Goal: Use online tool/utility: Utilize a website feature to perform a specific function

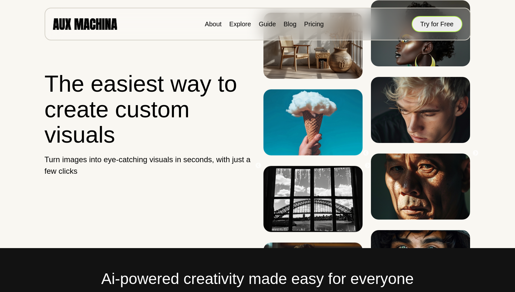
click at [439, 23] on button "Try for Free" at bounding box center [437, 24] width 51 height 16
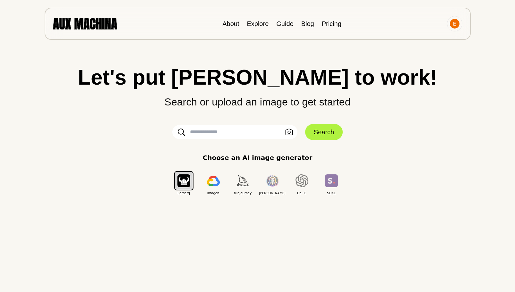
click at [233, 132] on input "text" at bounding box center [234, 132] width 125 height 14
type input "**********"
click at [329, 126] on button "Search" at bounding box center [324, 132] width 38 height 16
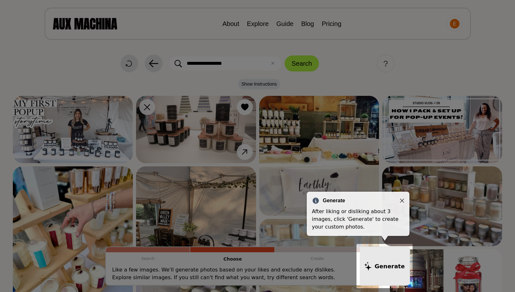
click at [403, 202] on icon "Close" at bounding box center [402, 201] width 4 height 4
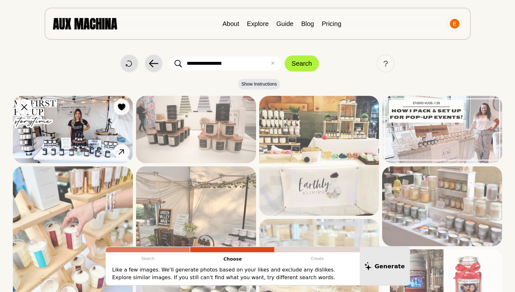
click at [106, 126] on img at bounding box center [73, 129] width 120 height 67
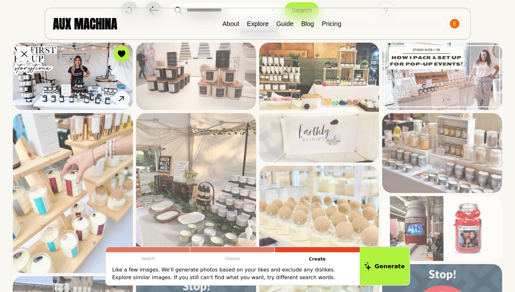
scroll to position [58, 0]
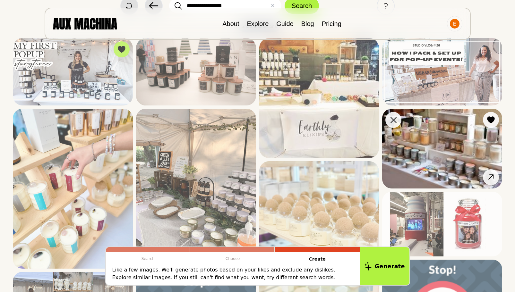
click at [428, 160] on img at bounding box center [442, 149] width 120 height 80
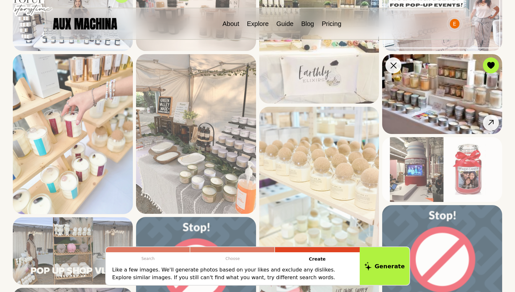
scroll to position [115, 0]
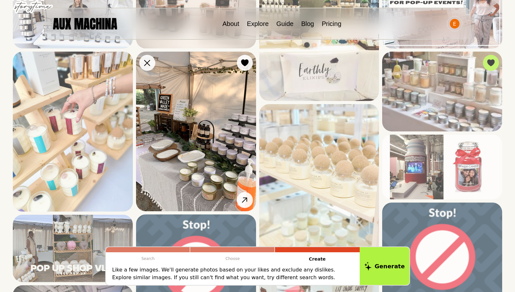
click at [222, 152] on img at bounding box center [196, 132] width 120 height 160
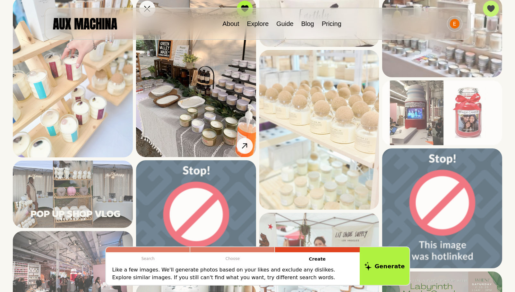
scroll to position [170, 0]
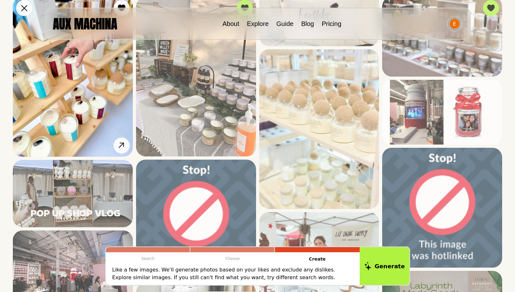
click at [102, 102] on img at bounding box center [73, 77] width 120 height 160
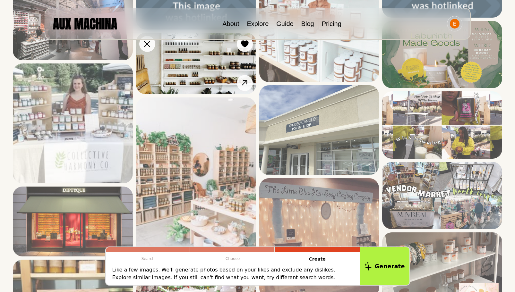
scroll to position [421, 0]
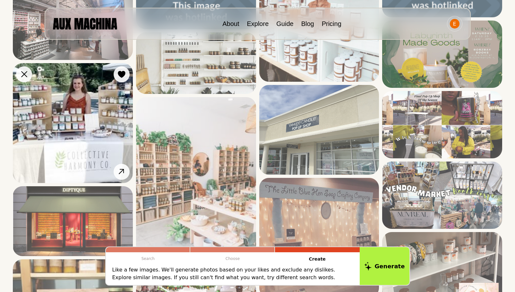
click at [97, 124] on img at bounding box center [73, 123] width 120 height 120
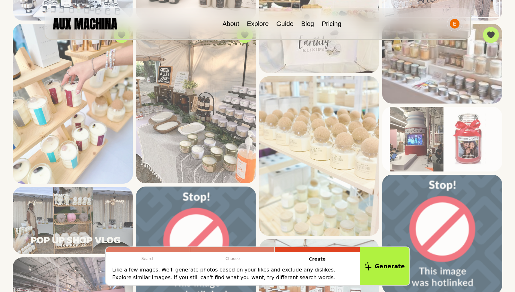
scroll to position [0, 0]
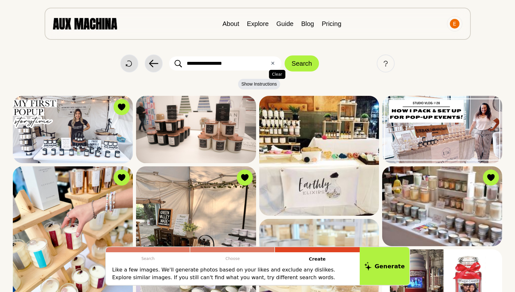
click at [271, 62] on button "✕ Clear" at bounding box center [273, 64] width 4 height 8
click at [229, 64] on input "text" at bounding box center [225, 64] width 112 height 14
type input "**********"
click at [285, 56] on button "Search" at bounding box center [302, 64] width 34 height 16
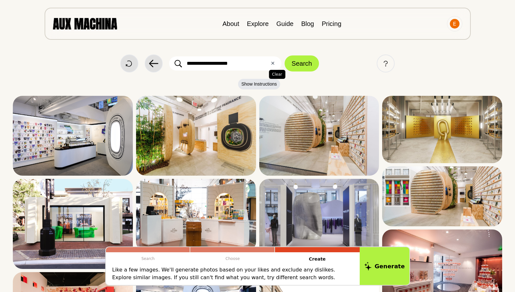
click at [273, 64] on button "✕ Clear" at bounding box center [273, 64] width 4 height 8
click at [250, 66] on input "text" at bounding box center [225, 64] width 112 height 14
type input "**********"
click at [285, 56] on button "Search" at bounding box center [302, 64] width 34 height 16
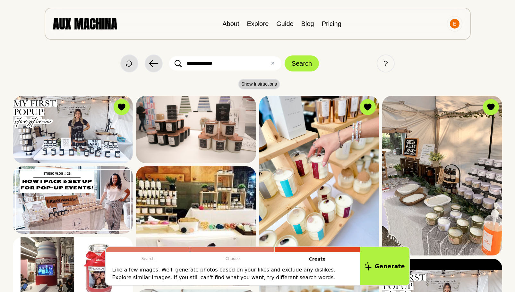
click at [264, 82] on button "Show Instructions" at bounding box center [259, 84] width 42 height 11
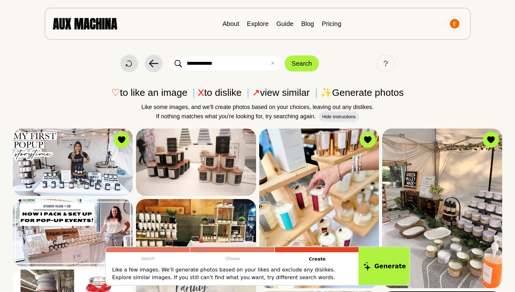
click at [383, 277] on button "Generate" at bounding box center [385, 267] width 52 height 40
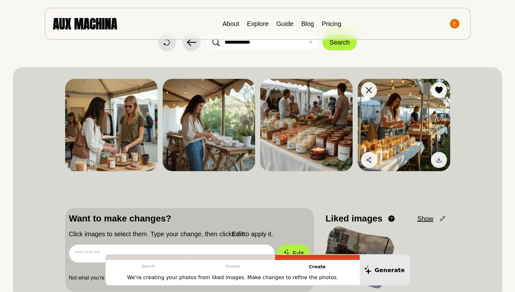
scroll to position [22, 0]
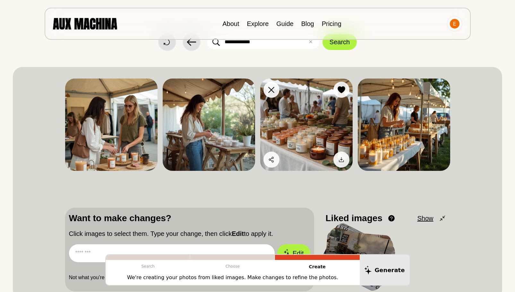
click at [331, 116] on img at bounding box center [306, 125] width 92 height 92
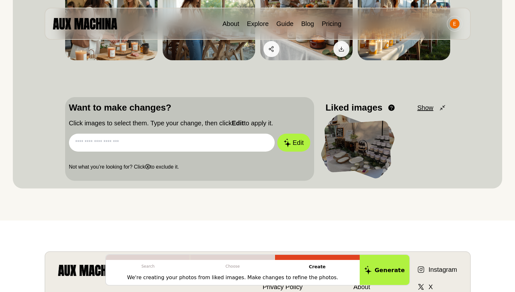
scroll to position [0, 0]
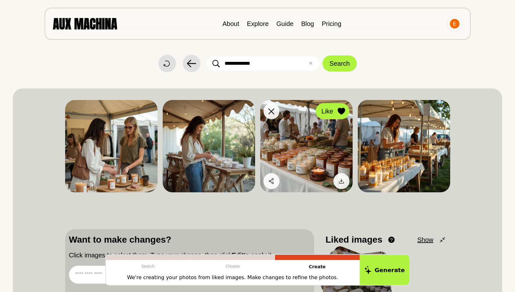
click at [340, 110] on icon at bounding box center [341, 111] width 7 height 7
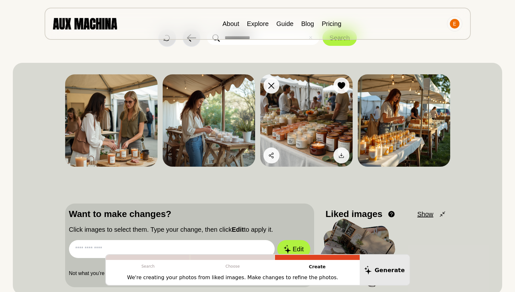
scroll to position [23, 0]
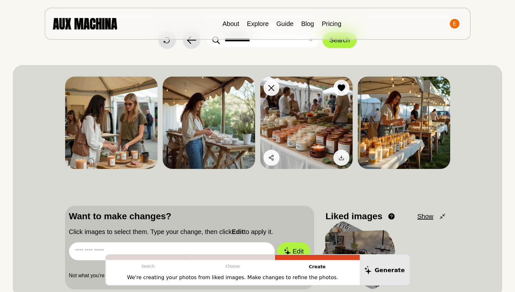
click at [319, 120] on img at bounding box center [306, 123] width 92 height 92
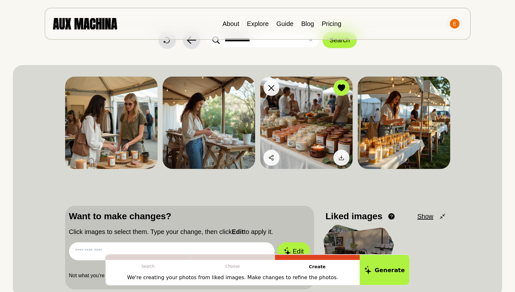
click at [319, 120] on img at bounding box center [306, 123] width 92 height 92
click at [339, 88] on icon at bounding box center [341, 87] width 7 height 7
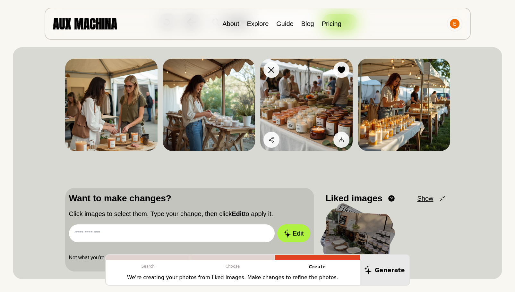
scroll to position [0, 0]
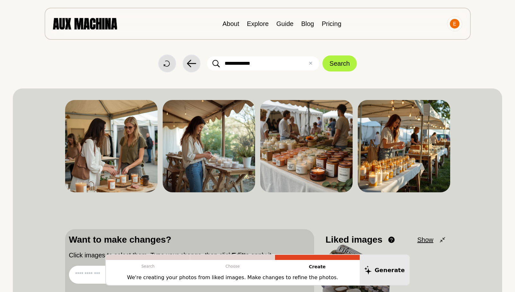
click at [281, 69] on input "**********" at bounding box center [263, 64] width 112 height 14
click button "Search" at bounding box center [340, 64] width 34 height 16
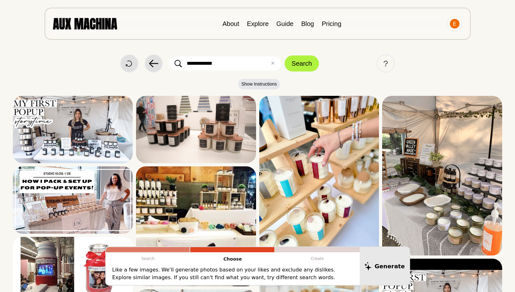
click at [110, 21] on img at bounding box center [85, 23] width 64 height 11
click at [229, 28] on li "About" at bounding box center [230, 24] width 17 height 10
click at [234, 21] on link "About" at bounding box center [230, 23] width 17 height 7
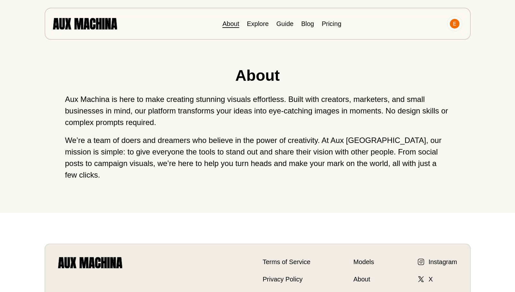
click at [92, 22] on img at bounding box center [85, 23] width 64 height 11
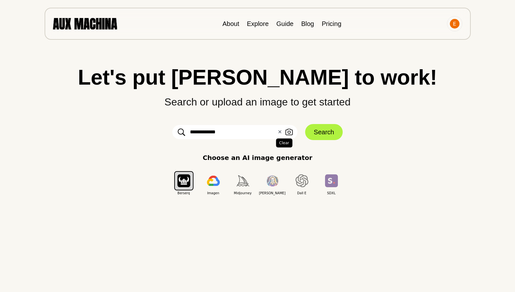
click at [281, 134] on button "✕ Clear" at bounding box center [280, 132] width 4 height 8
click at [288, 132] on icon "button" at bounding box center [289, 132] width 8 height 7
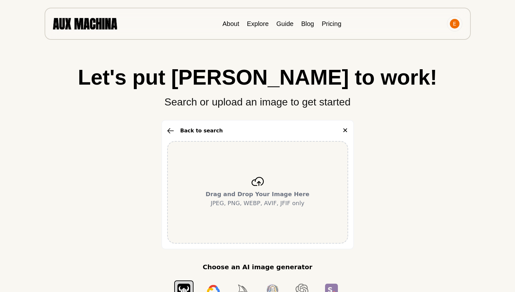
click at [269, 184] on div "Drag and Drop Your Image Here JPEG, PNG, WEBP, AVIF, JFIF only" at bounding box center [257, 192] width 181 height 103
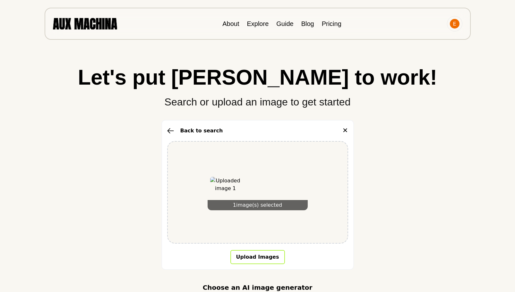
click at [266, 262] on button "Upload Images" at bounding box center [258, 257] width 55 height 14
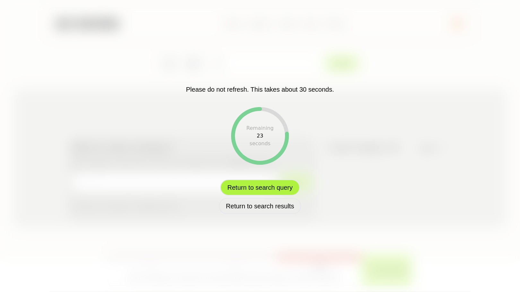
click at [272, 182] on button "Return to search query" at bounding box center [259, 188] width 79 height 16
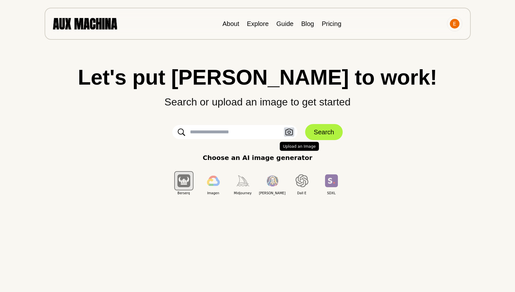
click at [292, 132] on icon "button" at bounding box center [288, 132] width 7 height 6
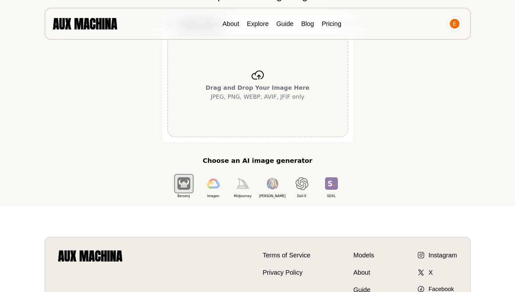
scroll to position [114, 0]
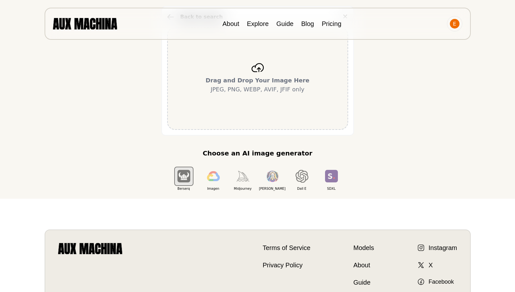
click at [267, 118] on div "Drag and Drop Your Image Here JPEG, PNG, WEBP, AVIF, JFIF only" at bounding box center [257, 78] width 181 height 103
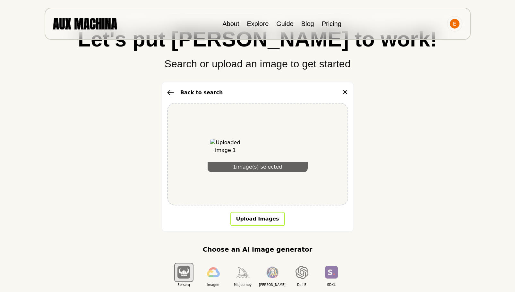
scroll to position [38, 0]
click at [298, 191] on div "1 image(s) selected" at bounding box center [257, 154] width 181 height 103
click at [270, 217] on button "Upload Images" at bounding box center [258, 220] width 55 height 14
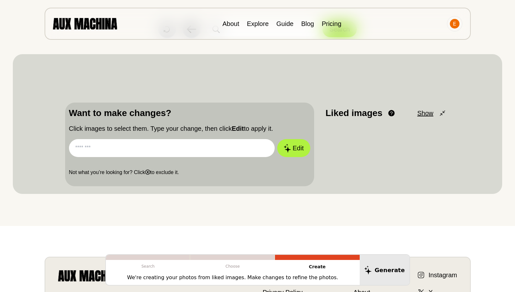
scroll to position [0, 0]
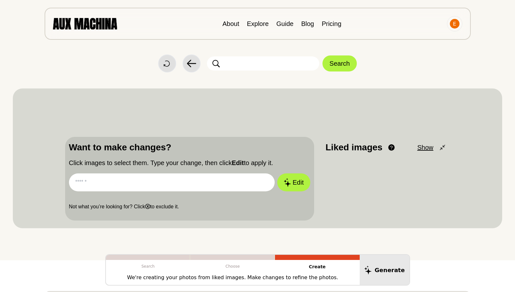
click at [429, 144] on span "Show" at bounding box center [425, 148] width 16 height 10
click at [190, 186] on input "text" at bounding box center [172, 183] width 206 height 18
type input "*"
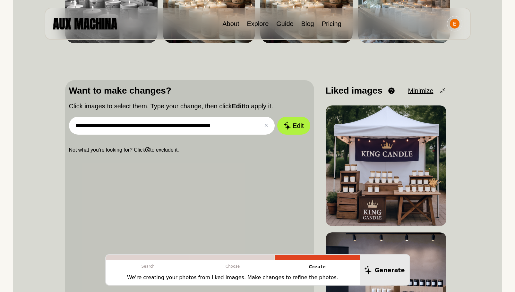
scroll to position [154, 0]
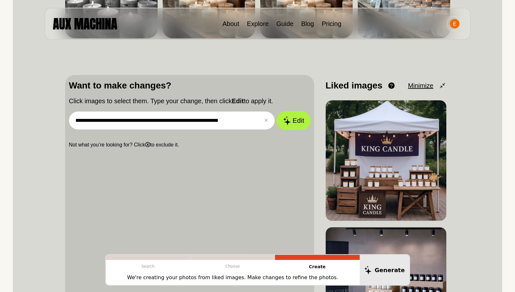
type input "**********"
click at [294, 123] on button "Edit" at bounding box center [293, 120] width 35 height 19
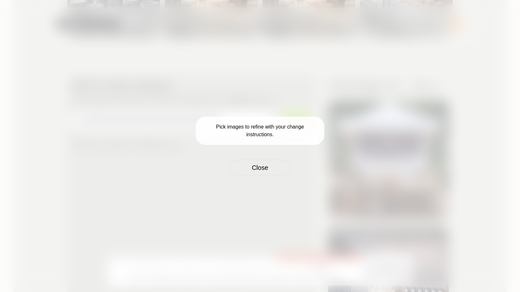
click at [326, 137] on div "Pick images to refine with your change instructions. Close" at bounding box center [260, 146] width 520 height 292
click at [264, 166] on button "Close" at bounding box center [260, 168] width 61 height 16
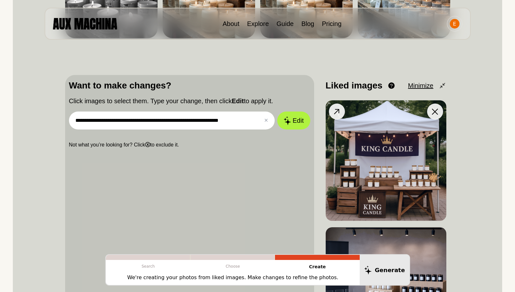
click at [405, 144] on img at bounding box center [386, 160] width 121 height 121
click at [371, 170] on img at bounding box center [386, 160] width 121 height 121
click at [298, 117] on button "Edit" at bounding box center [293, 120] width 35 height 19
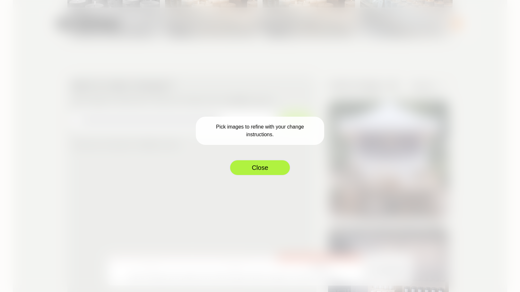
click at [263, 164] on button "Close" at bounding box center [260, 168] width 61 height 16
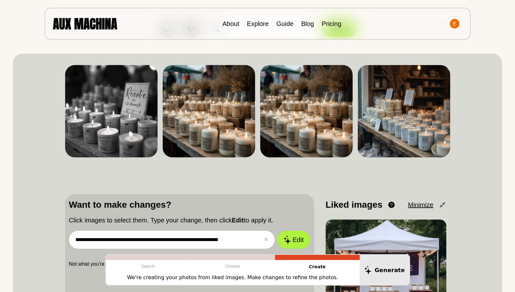
scroll to position [35, 0]
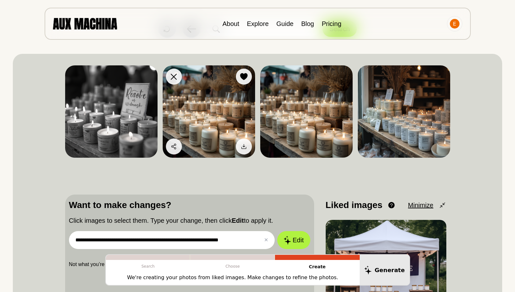
click at [219, 114] on img at bounding box center [209, 111] width 92 height 92
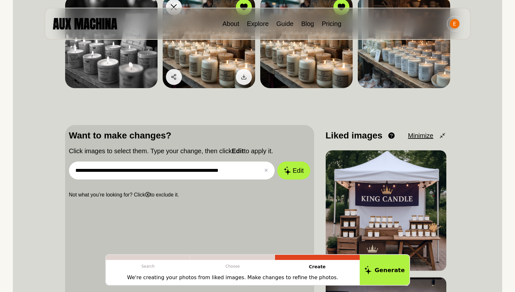
scroll to position [105, 0]
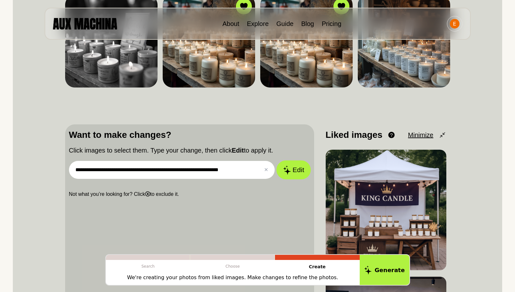
click at [301, 172] on button "Edit" at bounding box center [293, 170] width 35 height 19
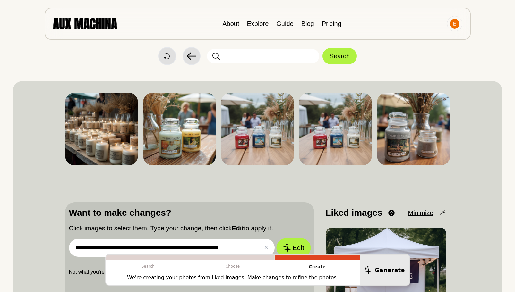
scroll to position [0, 0]
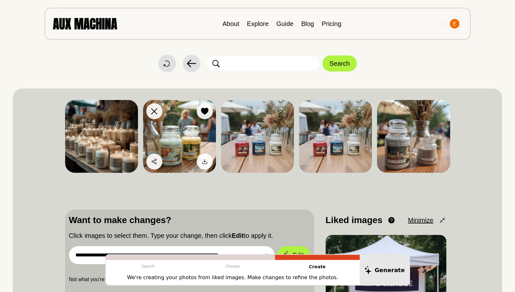
click at [188, 134] on img at bounding box center [179, 136] width 73 height 73
